Goal: Information Seeking & Learning: Learn about a topic

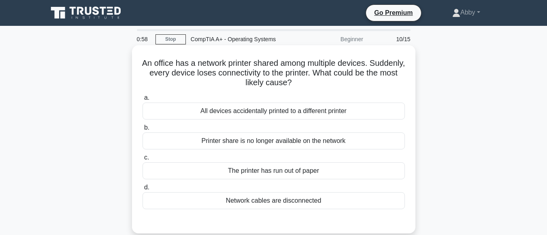
click at [276, 108] on div "All devices accidentally printed to a different printer" at bounding box center [273, 111] width 262 height 17
click at [142, 101] on input "a. All devices accidentally printed to a different printer" at bounding box center [142, 97] width 0 height 5
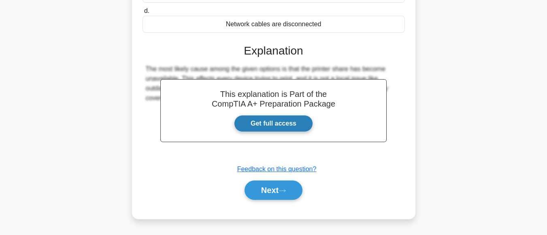
scroll to position [184, 0]
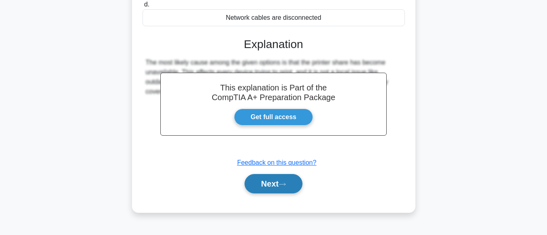
click at [282, 182] on icon at bounding box center [281, 184] width 7 height 4
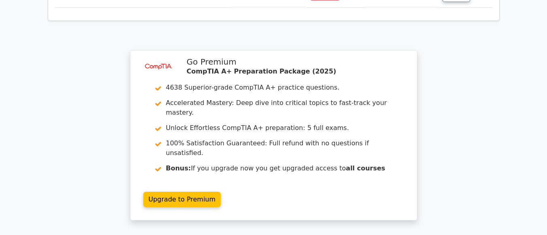
scroll to position [1271, 0]
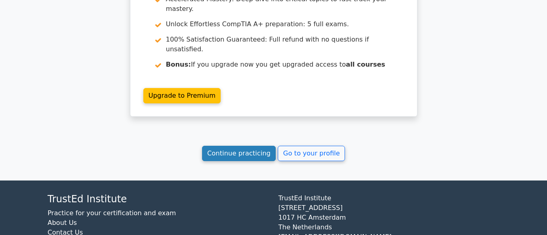
click at [240, 146] on link "Continue practicing" at bounding box center [239, 153] width 74 height 15
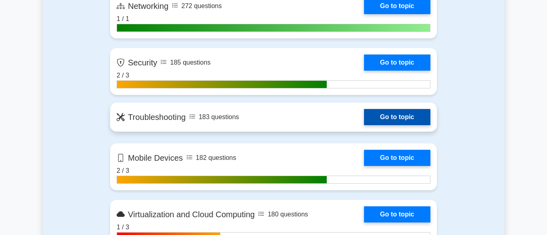
scroll to position [677, 0]
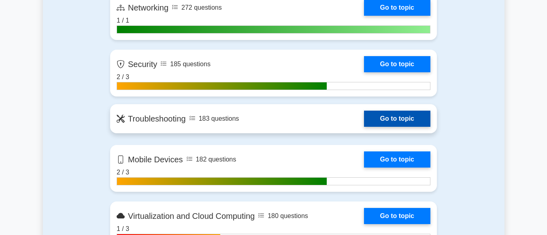
click at [364, 124] on link "Go to topic" at bounding box center [397, 119] width 66 height 16
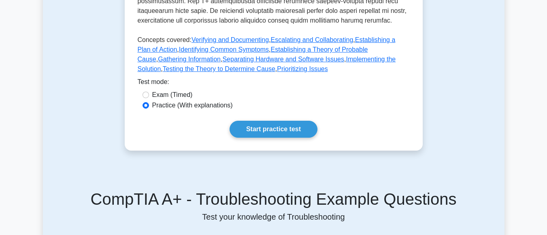
scroll to position [376, 0]
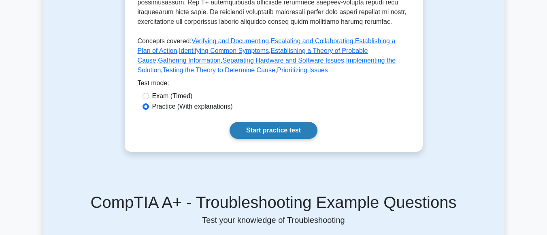
click at [268, 131] on link "Start practice test" at bounding box center [273, 130] width 88 height 17
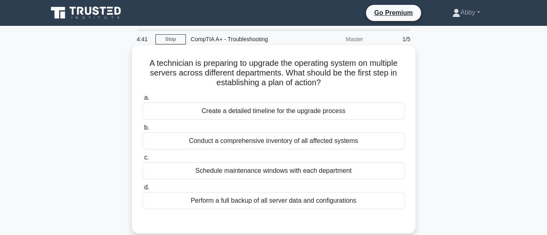
click at [273, 204] on div "Perform a full backup of all server data and configurations" at bounding box center [273, 201] width 262 height 17
click at [142, 191] on input "d. Perform a full backup of all server data and configurations" at bounding box center [142, 187] width 0 height 5
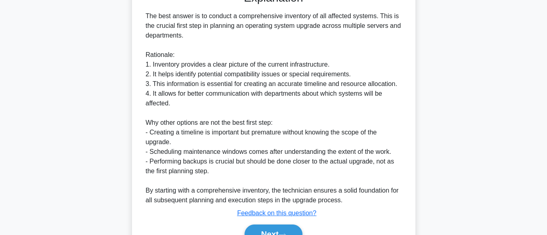
scroll to position [272, 0]
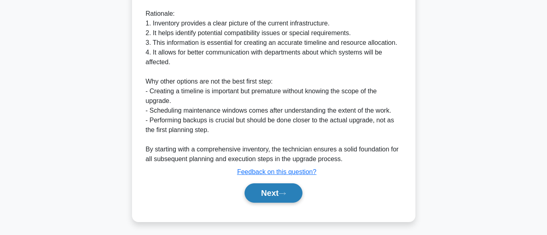
click at [271, 197] on button "Next" at bounding box center [273, 193] width 58 height 19
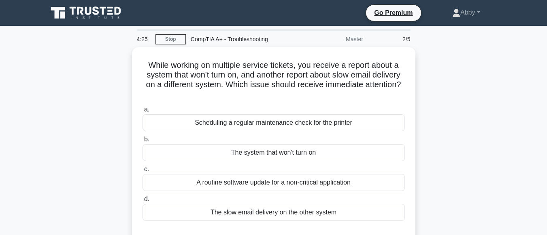
scroll to position [2, 0]
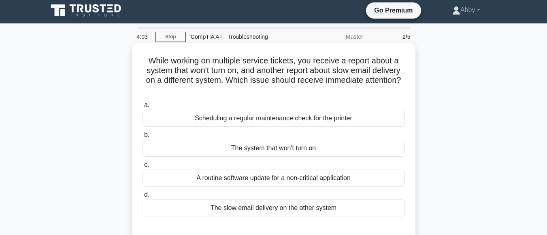
click at [299, 117] on div "Scheduling a regular maintenance check for the printer" at bounding box center [273, 118] width 262 height 17
click at [142, 108] on input "a. Scheduling a regular maintenance check for the printer" at bounding box center [142, 105] width 0 height 5
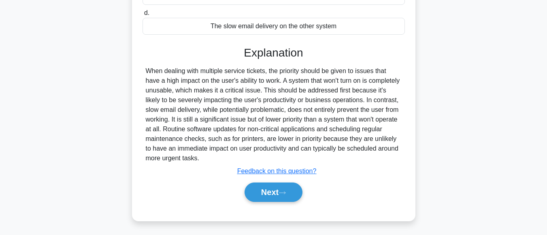
scroll to position [186, 0]
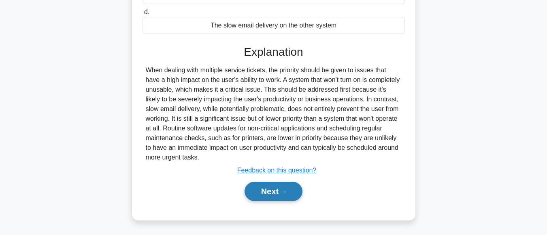
click at [259, 195] on button "Next" at bounding box center [273, 191] width 58 height 19
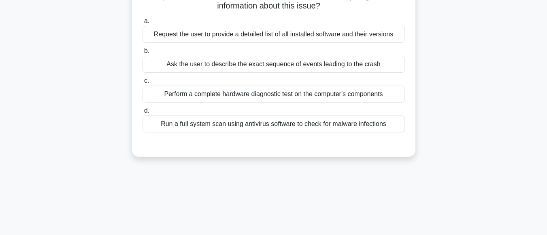
scroll to position [0, 0]
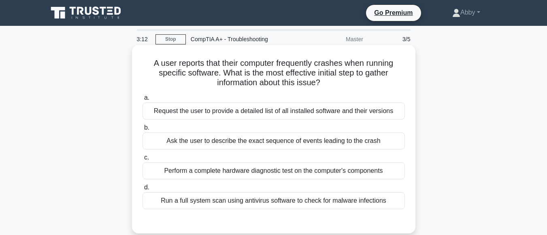
click at [251, 142] on div "Ask the user to describe the exact sequence of events leading to the crash" at bounding box center [273, 141] width 262 height 17
click at [142, 131] on input "b. Ask the user to describe the exact sequence of events leading to the crash" at bounding box center [142, 127] width 0 height 5
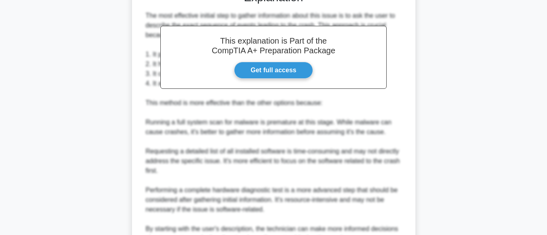
scroll to position [322, 0]
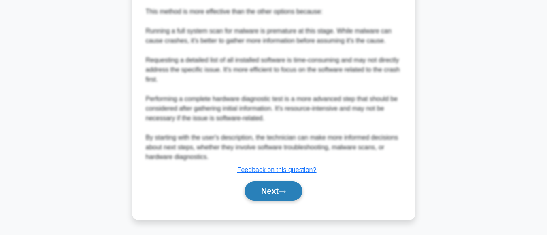
click at [271, 191] on button "Next" at bounding box center [273, 191] width 58 height 19
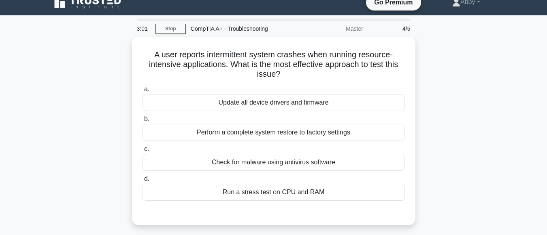
scroll to position [1, 0]
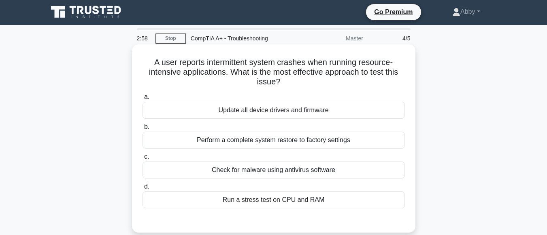
click at [272, 119] on div "Update all device drivers and firmware" at bounding box center [273, 110] width 262 height 17
click at [142, 100] on input "a. Update all device drivers and firmware" at bounding box center [142, 97] width 0 height 5
